Goal: Task Accomplishment & Management: Use online tool/utility

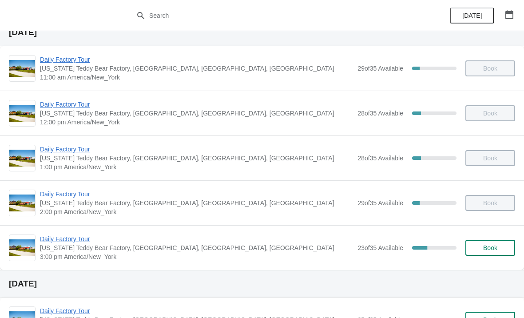
scroll to position [37, 0]
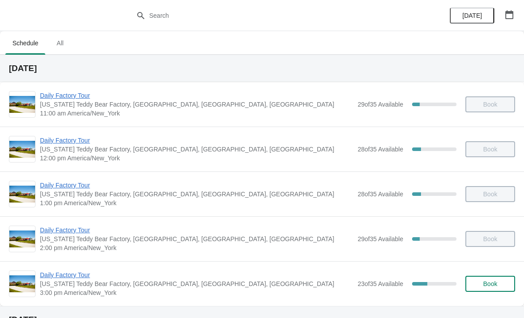
click at [60, 278] on span "Daily Factory Tour" at bounding box center [196, 274] width 313 height 9
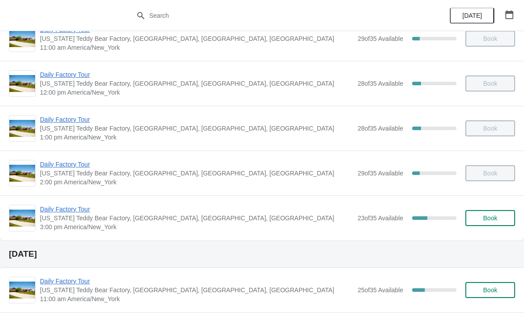
scroll to position [88, 0]
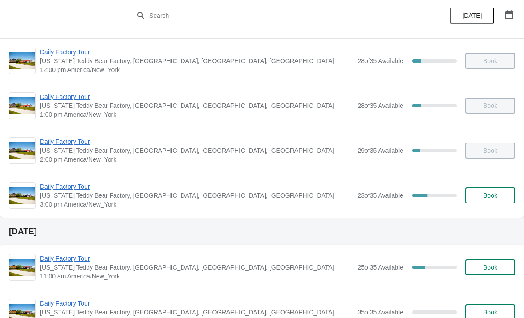
click at [51, 187] on span "Daily Factory Tour" at bounding box center [196, 186] width 313 height 9
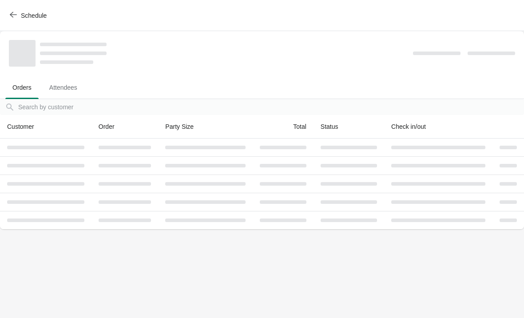
scroll to position [0, 0]
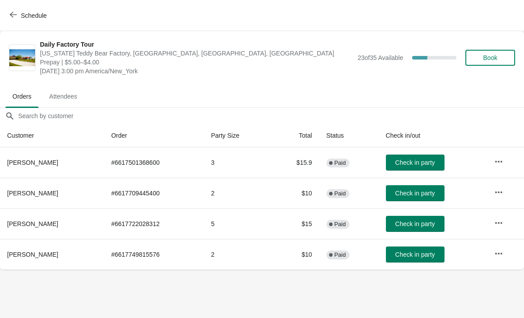
click at [411, 158] on button "Check in party" at bounding box center [415, 163] width 59 height 16
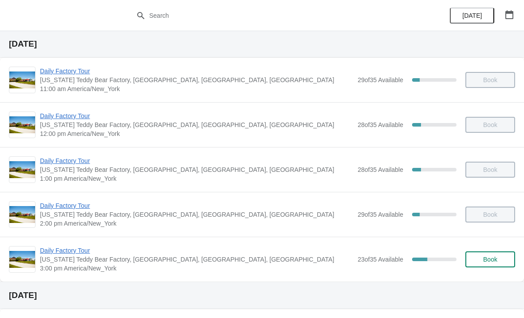
scroll to position [25, 0]
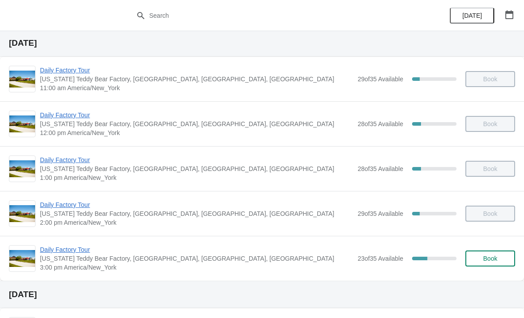
click at [46, 251] on span "Daily Factory Tour" at bounding box center [196, 249] width 313 height 9
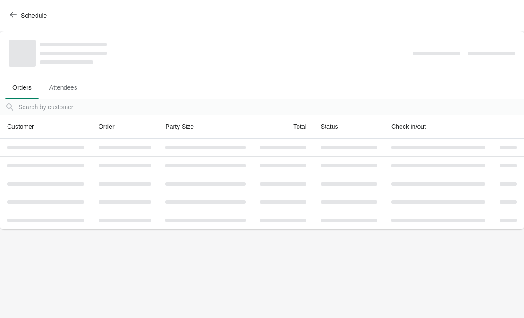
scroll to position [0, 0]
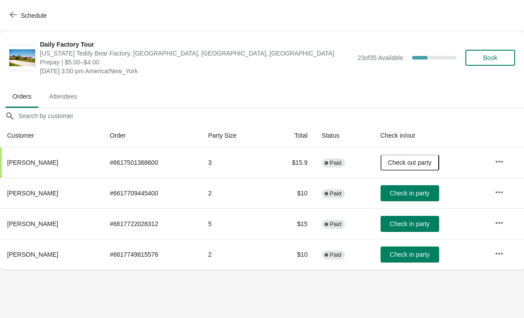
click at [413, 258] on span "Check in party" at bounding box center [410, 254] width 40 height 7
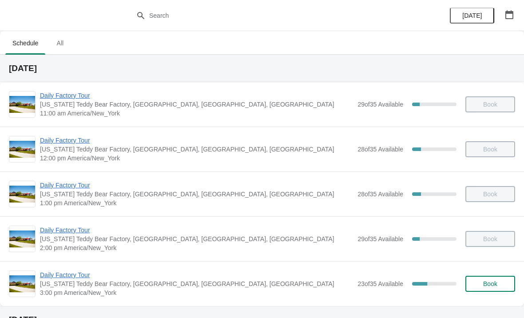
click at [76, 274] on span "Daily Factory Tour" at bounding box center [196, 274] width 313 height 9
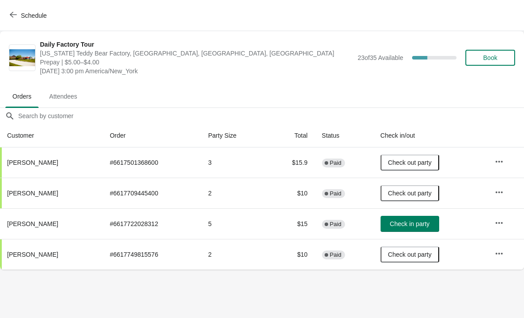
click at [415, 226] on span "Check in party" at bounding box center [410, 223] width 40 height 7
